Goal: Navigation & Orientation: Understand site structure

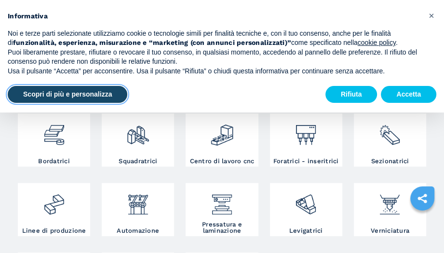
click at [92, 96] on button "Scopri di più e personalizza" at bounding box center [68, 94] width 120 height 17
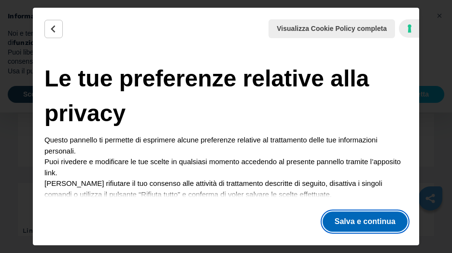
click at [357, 223] on button "Salva e continua" at bounding box center [364, 221] width 85 height 20
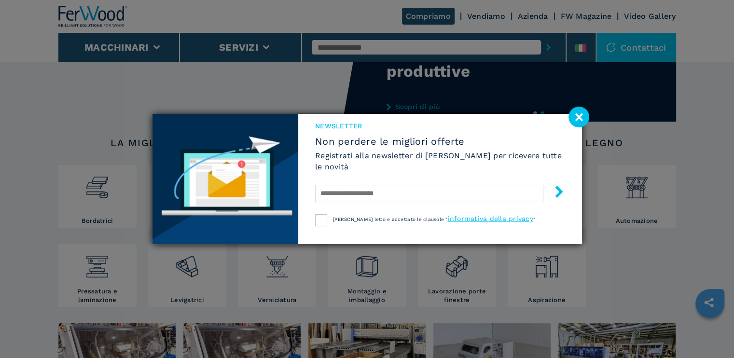
click at [444, 119] on image at bounding box center [578, 117] width 21 height 21
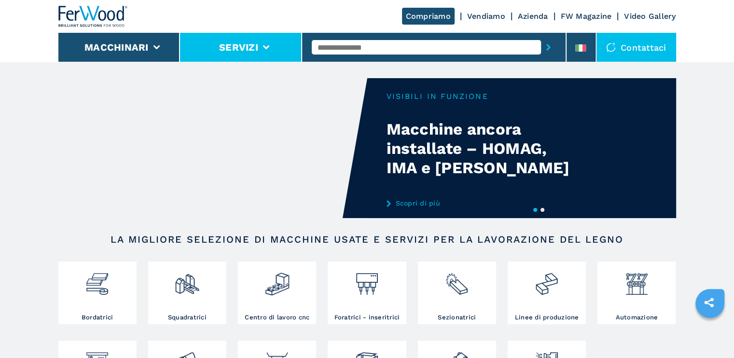
click at [268, 44] on li "Servizi" at bounding box center [241, 47] width 122 height 29
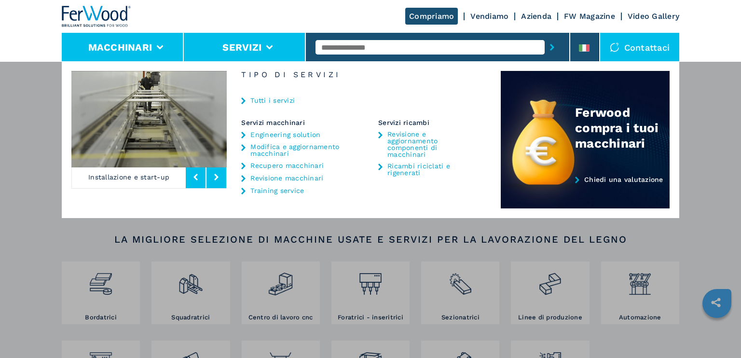
click at [159, 44] on li "Macchinari" at bounding box center [123, 47] width 122 height 29
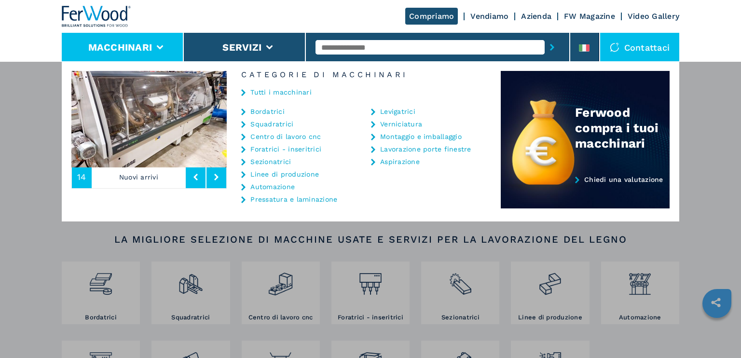
click at [444, 16] on link "Vendiamo" at bounding box center [489, 16] width 38 height 9
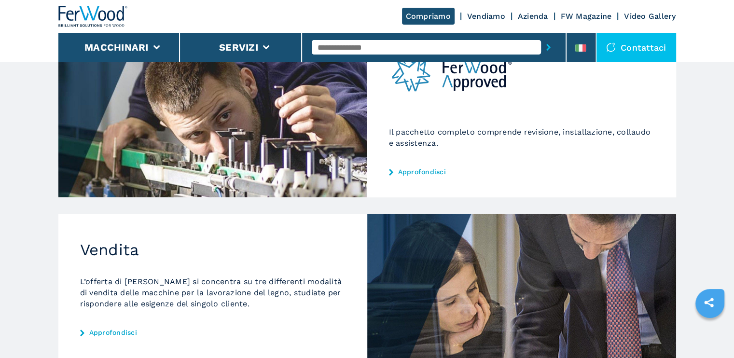
scroll to position [184, 0]
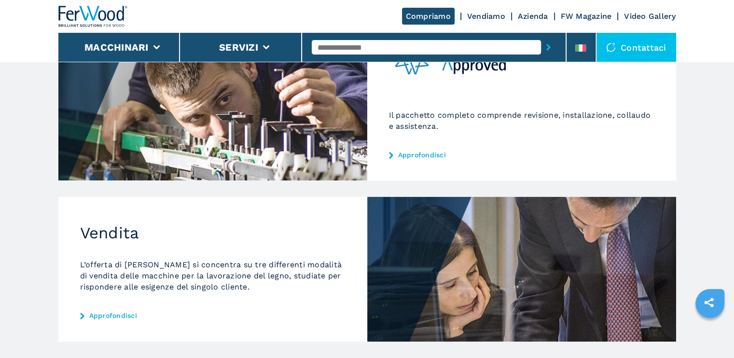
click at [444, 15] on link "Azienda" at bounding box center [533, 16] width 30 height 9
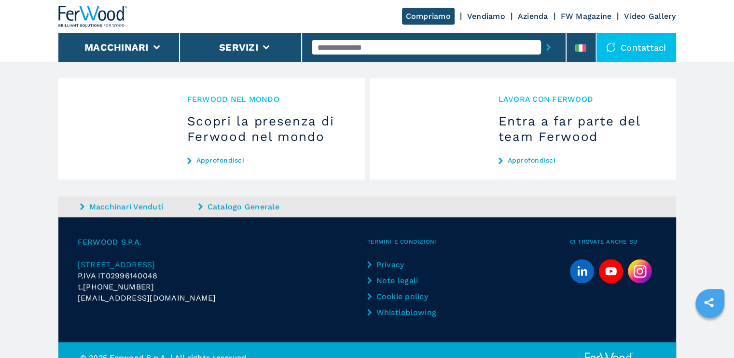
scroll to position [1002, 0]
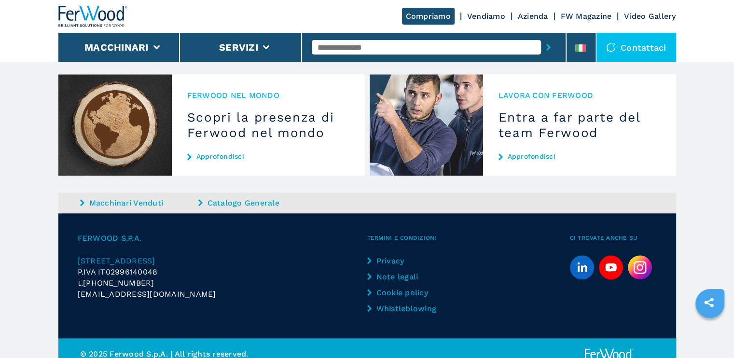
click at [534, 152] on link "Approfondisci" at bounding box center [579, 156] width 162 height 8
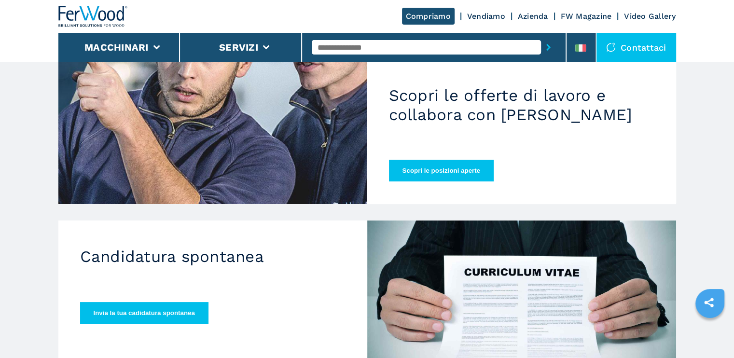
scroll to position [96, 0]
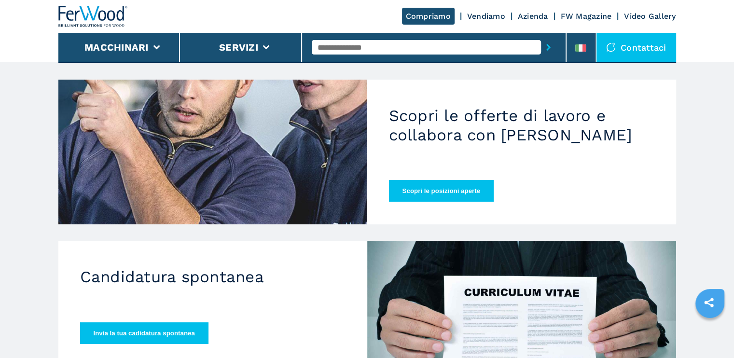
click at [429, 180] on button "Scopri le posizioni aperte" at bounding box center [441, 191] width 105 height 22
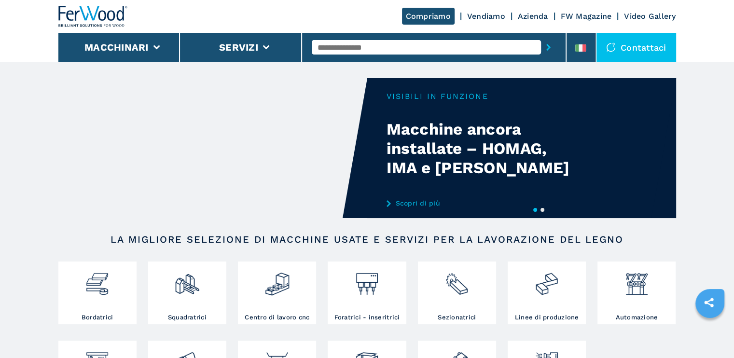
click at [529, 12] on link "Azienda" at bounding box center [533, 16] width 30 height 9
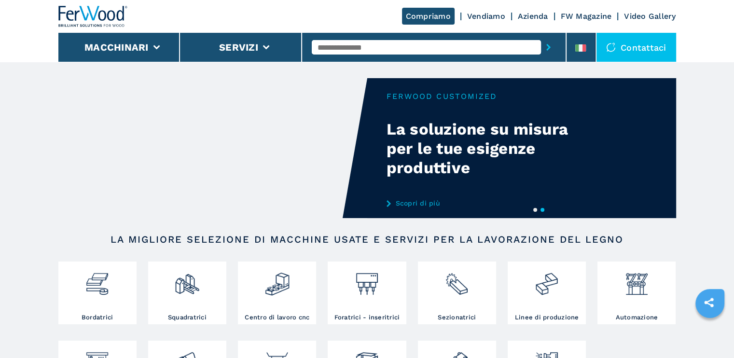
scroll to position [31, 0]
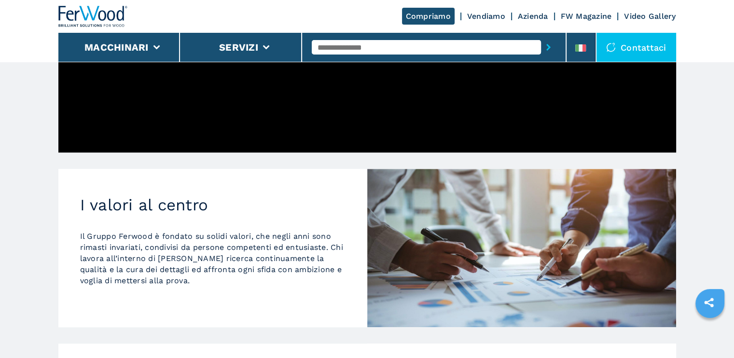
scroll to position [471, 0]
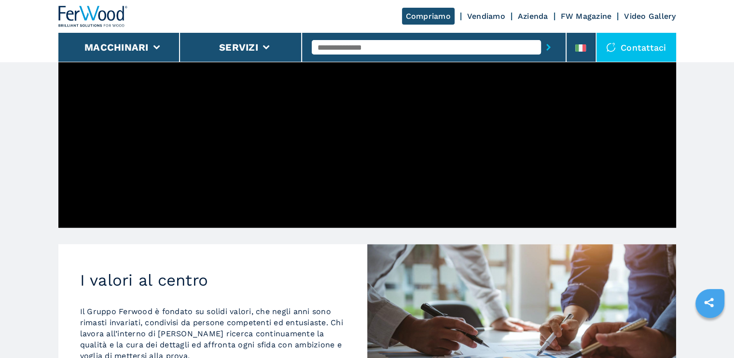
click at [633, 15] on link "Video Gallery" at bounding box center [650, 16] width 52 height 9
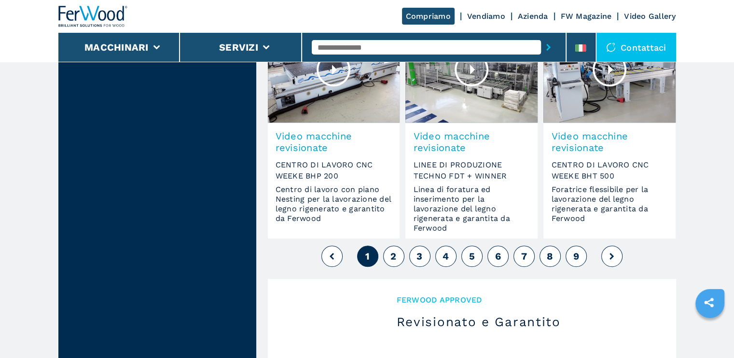
scroll to position [772, 0]
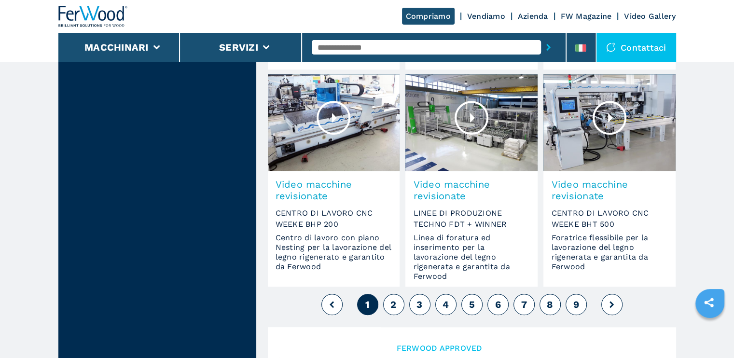
click at [398, 305] on button "2" at bounding box center [393, 304] width 21 height 21
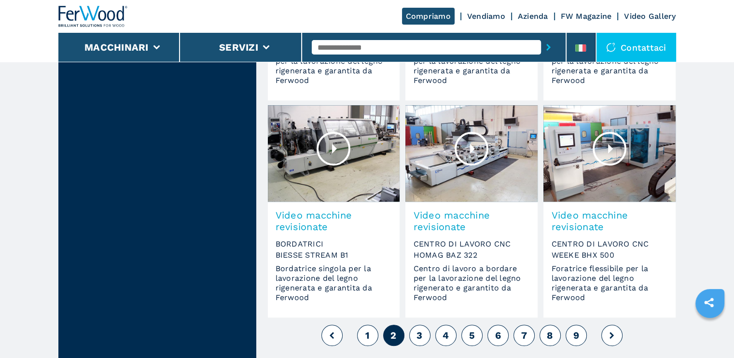
scroll to position [772, 0]
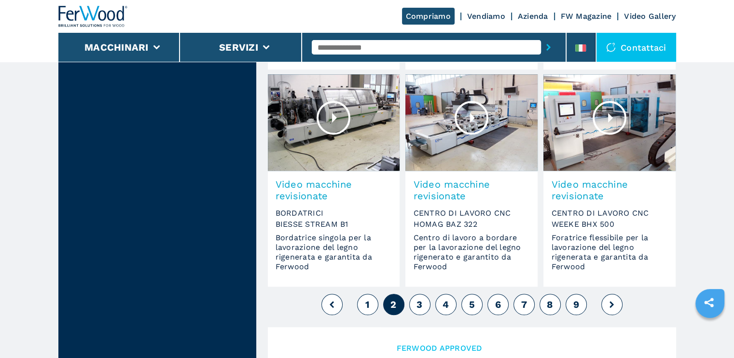
click at [427, 307] on button "3" at bounding box center [419, 304] width 21 height 21
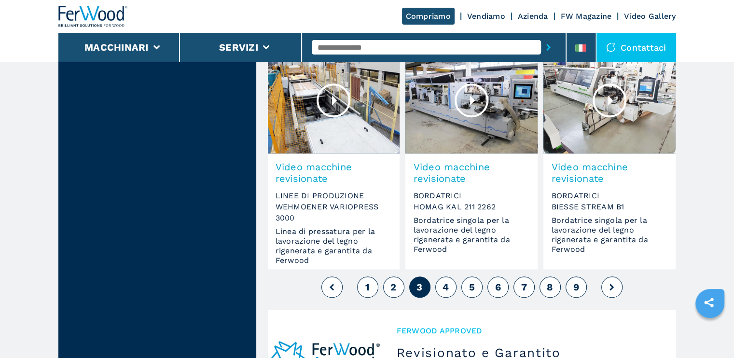
scroll to position [868, 0]
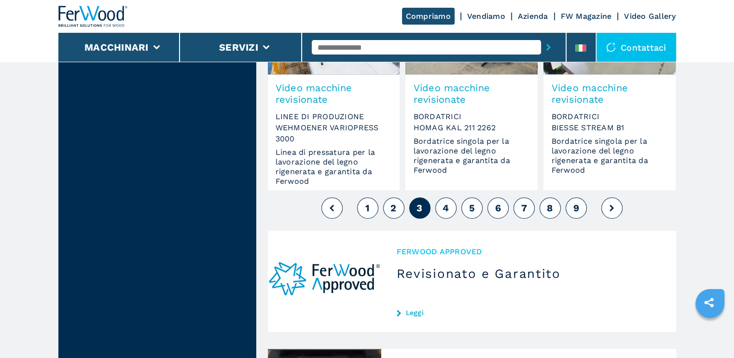
click at [446, 211] on span "4" at bounding box center [445, 208] width 6 height 12
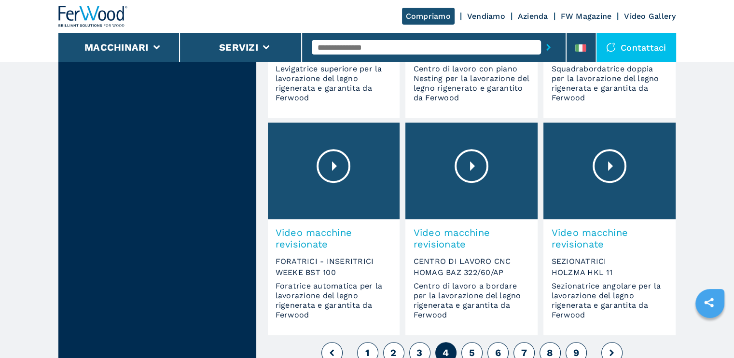
scroll to position [868, 0]
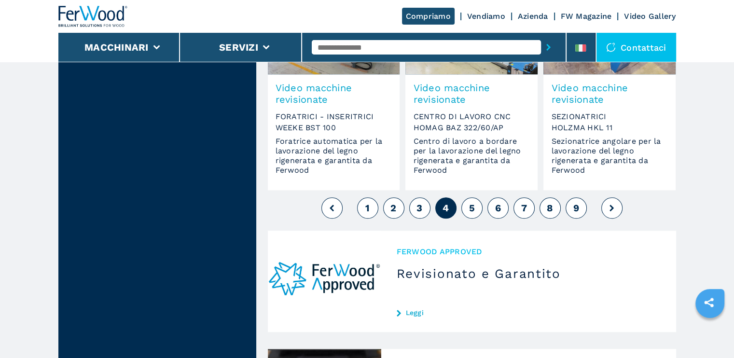
click at [468, 213] on button "5" at bounding box center [471, 207] width 21 height 21
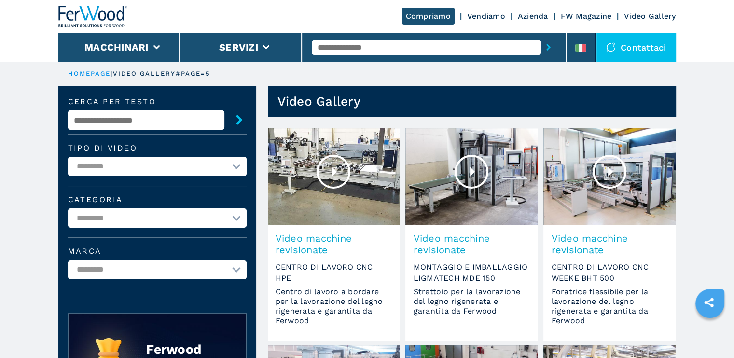
click at [631, 19] on link "Video Gallery" at bounding box center [650, 16] width 52 height 9
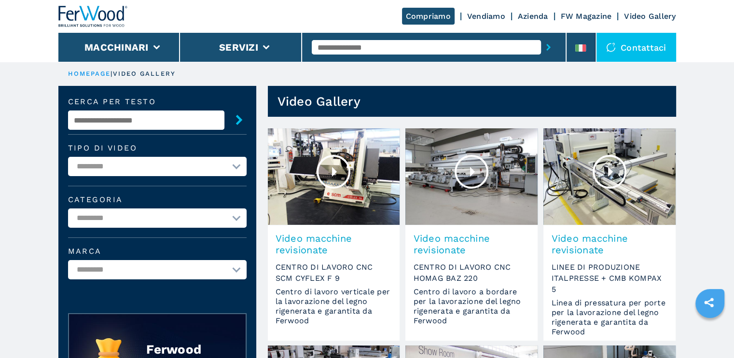
click at [579, 22] on div "Compriamo Vendiamo Azienda FW Magazine Video Gallery" at bounding box center [367, 16] width 618 height 33
click at [580, 17] on link "FW Magazine" at bounding box center [586, 16] width 51 height 9
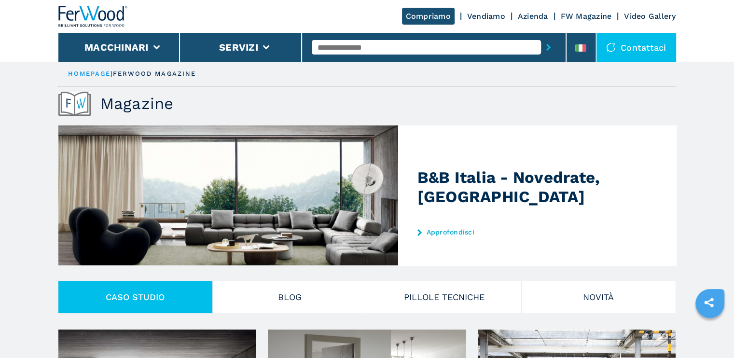
click at [476, 16] on link "Vendiamo" at bounding box center [486, 16] width 38 height 9
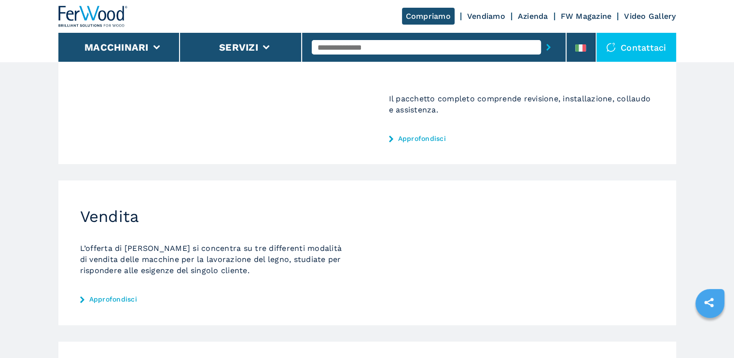
scroll to position [184, 0]
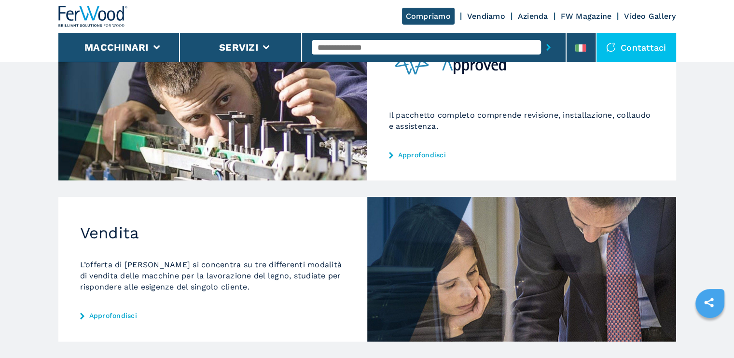
drag, startPoint x: 529, startPoint y: 14, endPoint x: 531, endPoint y: 32, distance: 18.0
click at [528, 14] on link "Azienda" at bounding box center [533, 16] width 30 height 9
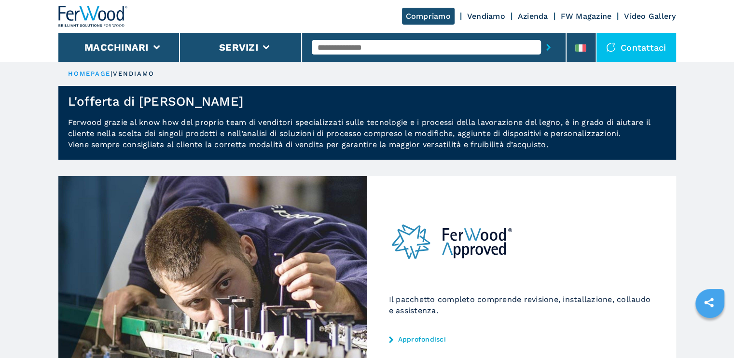
scroll to position [79, 0]
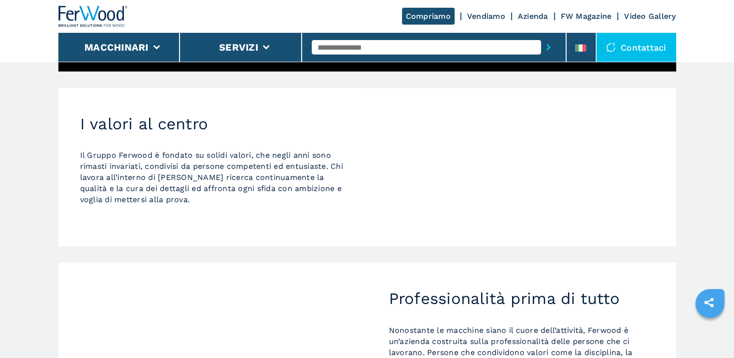
scroll to position [868, 0]
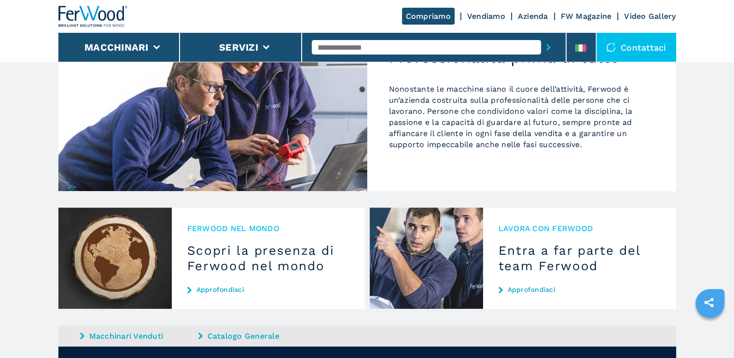
click at [638, 17] on link "Video Gallery" at bounding box center [650, 16] width 52 height 9
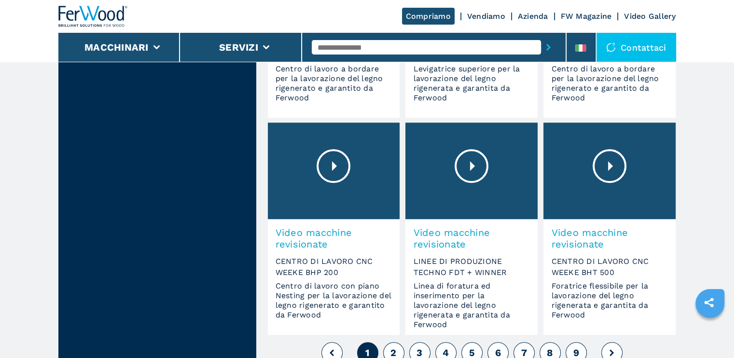
scroll to position [1061, 0]
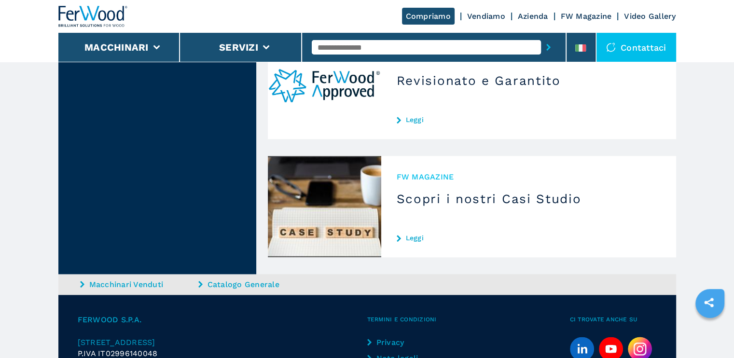
click at [495, 200] on h3 "Scopri i nostri Casi Studio" at bounding box center [529, 198] width 264 height 15
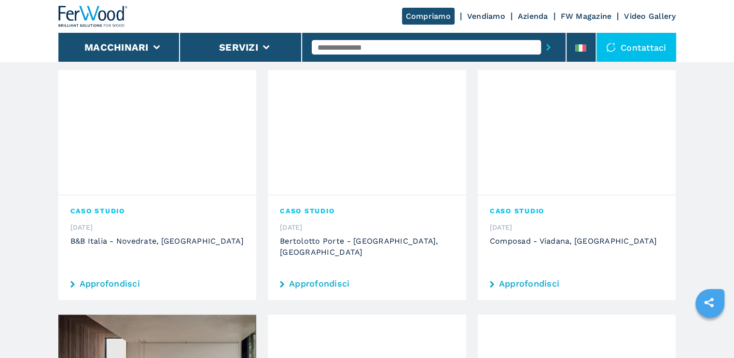
scroll to position [241, 0]
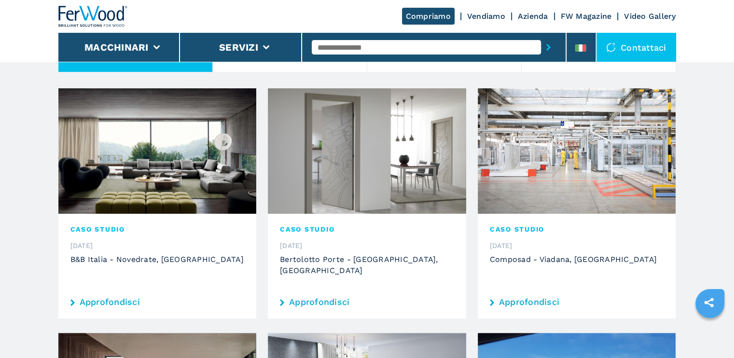
click at [430, 15] on link "Compriamo" at bounding box center [428, 16] width 53 height 17
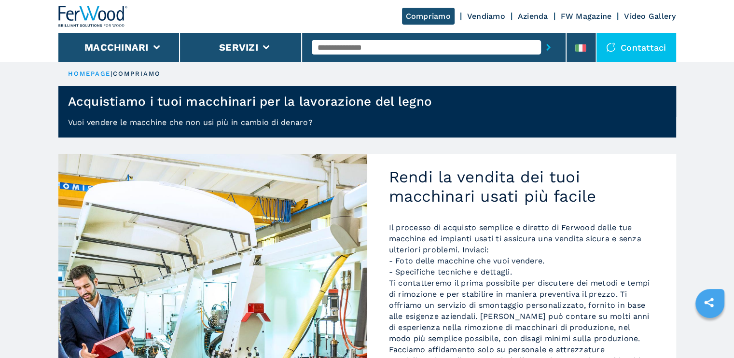
click at [487, 19] on link "Vendiamo" at bounding box center [486, 16] width 38 height 9
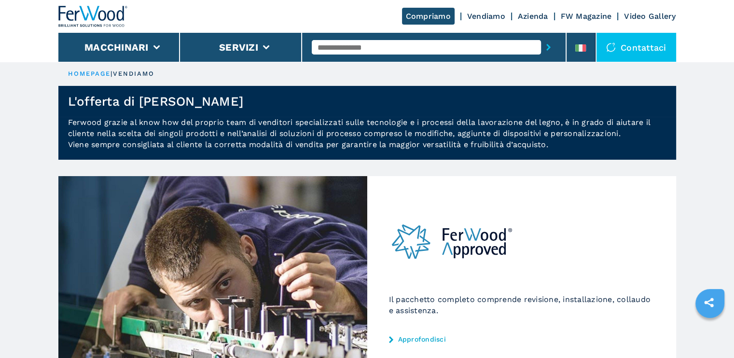
click at [530, 15] on link "Azienda" at bounding box center [533, 16] width 30 height 9
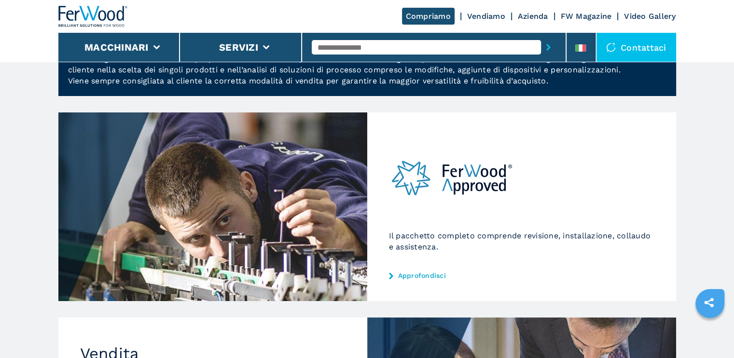
scroll to position [241, 0]
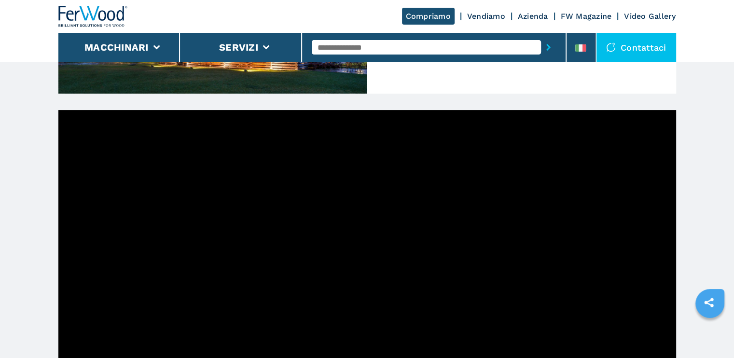
scroll to position [289, 0]
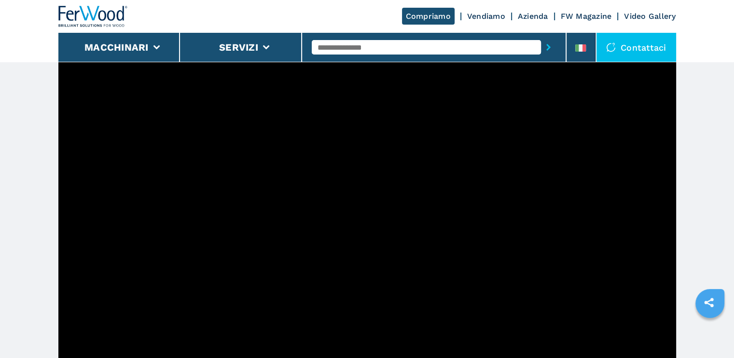
drag, startPoint x: 733, startPoint y: 115, endPoint x: 739, endPoint y: 137, distance: 22.0
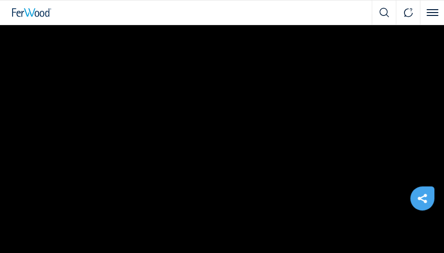
scroll to position [399, 0]
